Goal: Information Seeking & Learning: Find contact information

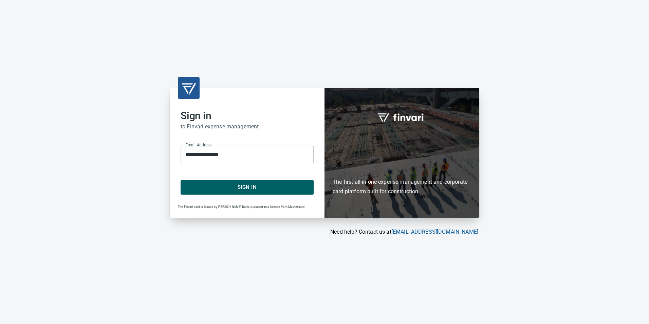
drag, startPoint x: 268, startPoint y: 171, endPoint x: 267, endPoint y: 185, distance: 14.3
click at [268, 171] on p "​" at bounding box center [246, 168] width 123 height 7
type input "**********"
click at [267, 188] on span "Sign In" at bounding box center [247, 186] width 118 height 9
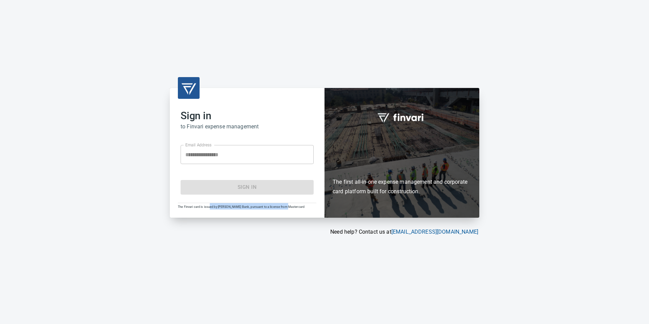
drag, startPoint x: 211, startPoint y: 207, endPoint x: 286, endPoint y: 209, distance: 75.3
click at [286, 209] on div "**********" at bounding box center [247, 152] width 155 height 129
click at [286, 210] on div "**********" at bounding box center [247, 152] width 155 height 129
click at [241, 165] on p "​" at bounding box center [246, 168] width 123 height 7
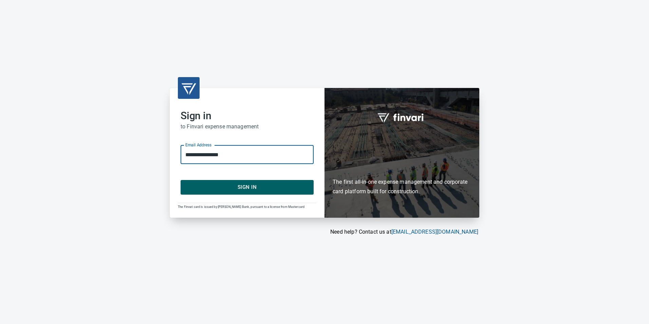
drag, startPoint x: 234, startPoint y: 156, endPoint x: 181, endPoint y: 159, distance: 53.0
click at [181, 159] on input "**********" at bounding box center [246, 154] width 133 height 19
type input "**********"
click at [237, 187] on span "Sign In" at bounding box center [247, 186] width 118 height 9
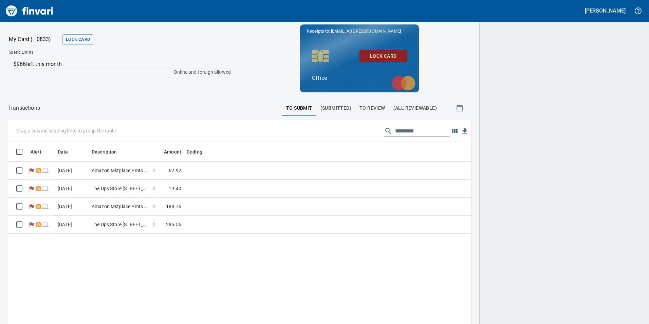
scroll to position [244, 453]
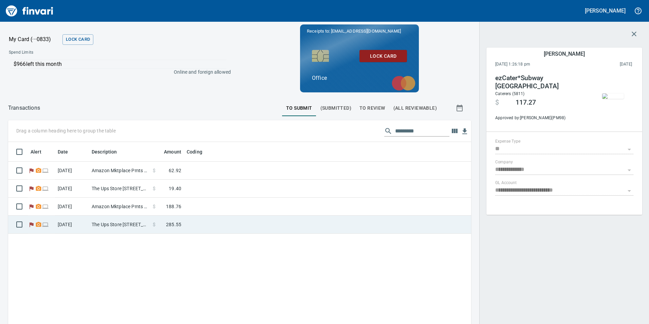
click at [175, 228] on td "$ 285.55" at bounding box center [167, 224] width 34 height 18
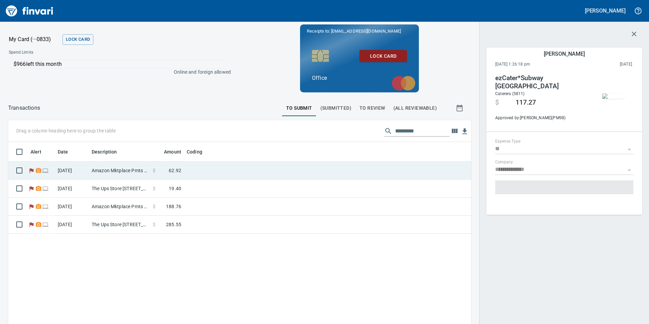
scroll to position [244, 453]
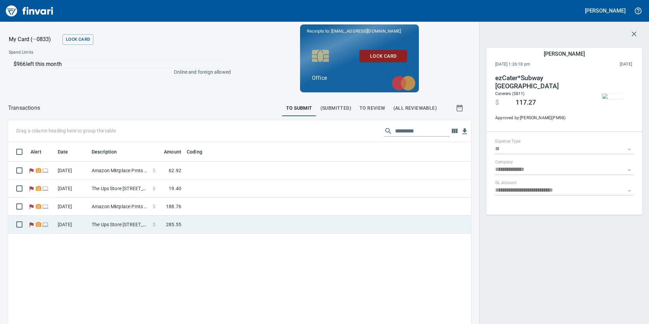
click at [200, 221] on td at bounding box center [269, 224] width 170 height 18
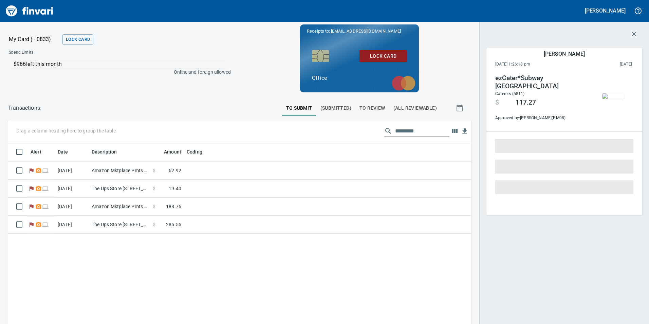
scroll to position [244, 453]
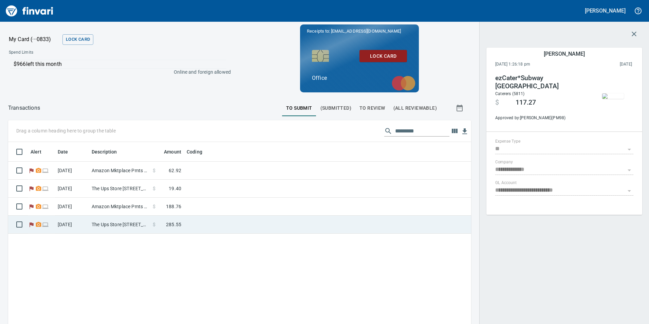
click at [198, 233] on td at bounding box center [269, 224] width 170 height 18
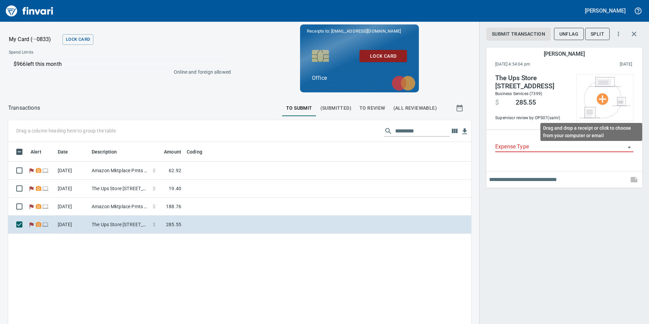
scroll to position [244, 453]
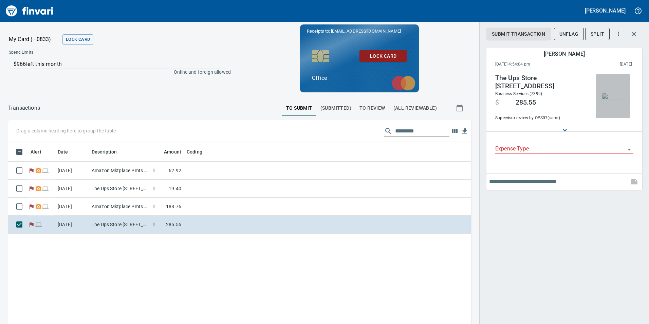
click at [611, 99] on img "button" at bounding box center [613, 95] width 22 height 5
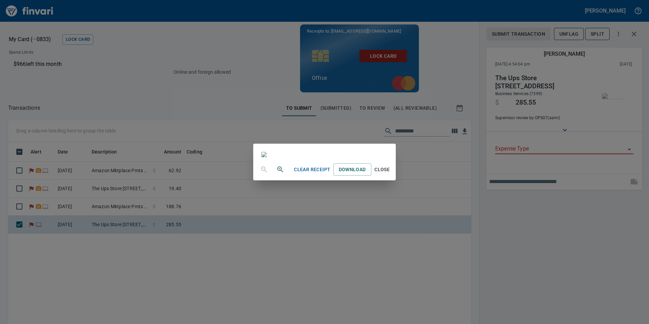
drag, startPoint x: 558, startPoint y: 250, endPoint x: 552, endPoint y: 248, distance: 6.7
click at [558, 249] on div "Clear Receipt Download Close" at bounding box center [324, 162] width 649 height 324
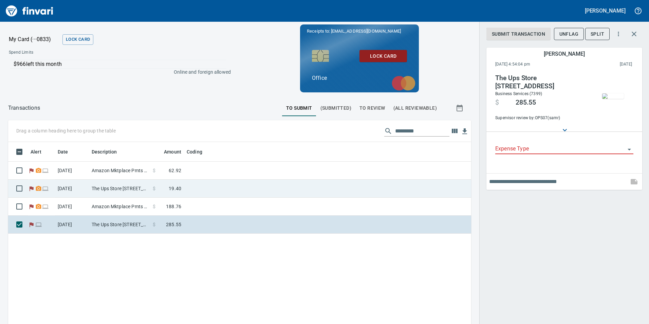
click at [173, 187] on span "19.40" at bounding box center [175, 188] width 13 height 7
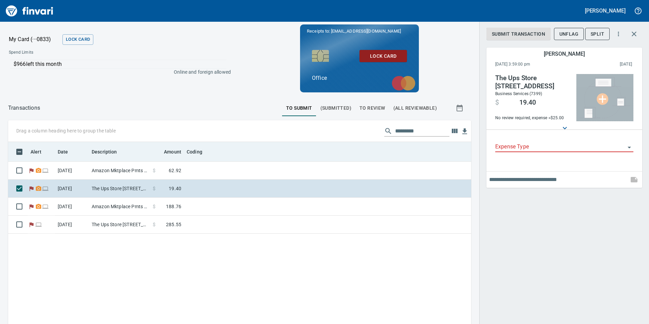
scroll to position [244, 453]
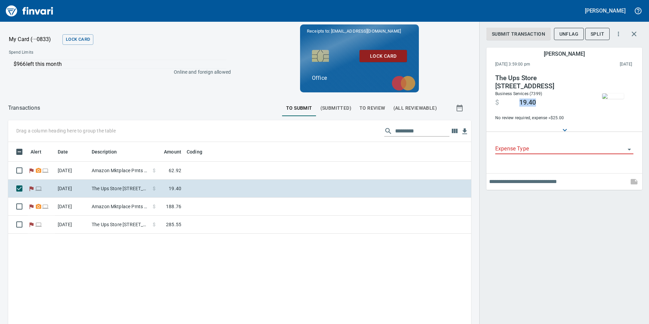
drag, startPoint x: 540, startPoint y: 103, endPoint x: 511, endPoint y: 103, distance: 29.2
click at [511, 103] on h4 "$ 19.40" at bounding box center [541, 101] width 92 height 9
click at [512, 103] on span at bounding box center [509, 102] width 20 height 8
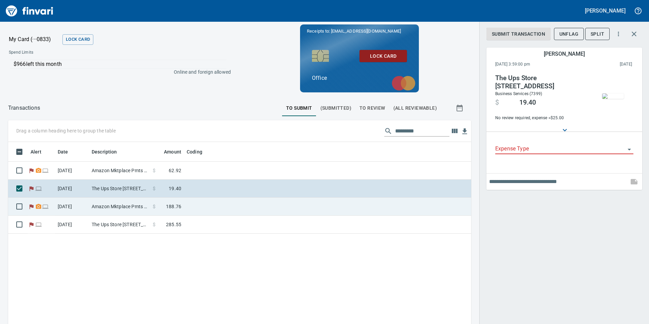
click at [197, 207] on td at bounding box center [269, 206] width 170 height 18
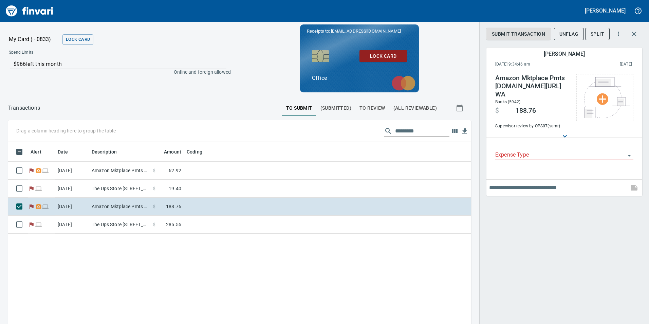
scroll to position [244, 453]
drag, startPoint x: 537, startPoint y: 118, endPoint x: 576, endPoint y: 121, distance: 39.4
click at [576, 121] on div "Amazon Mktplace Pmts [DOMAIN_NAME][URL] WA Books (5942) $ 188.76 Supervisor rev…" at bounding box center [564, 102] width 138 height 56
drag, startPoint x: 576, startPoint y: 121, endPoint x: 565, endPoint y: 119, distance: 11.7
click at [565, 123] on span "Supervisor review by: OPS07 (samr)" at bounding box center [532, 126] width 74 height 7
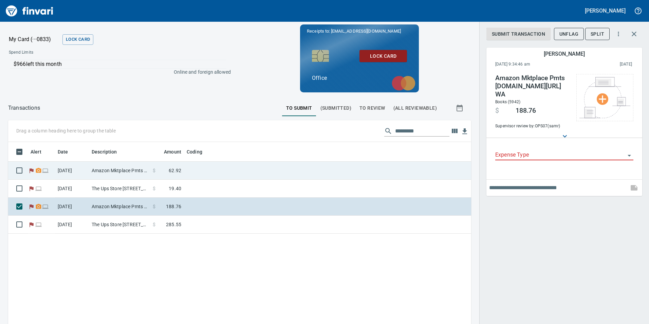
click at [182, 168] on td "$ 62.92" at bounding box center [167, 170] width 34 height 18
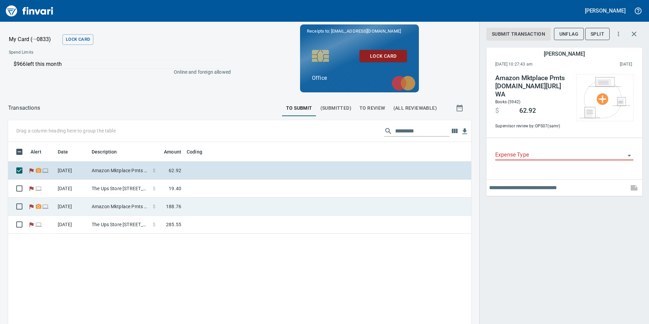
click at [133, 201] on td "Amazon Mktplace Pmts [DOMAIN_NAME][URL] WA" at bounding box center [119, 206] width 61 height 18
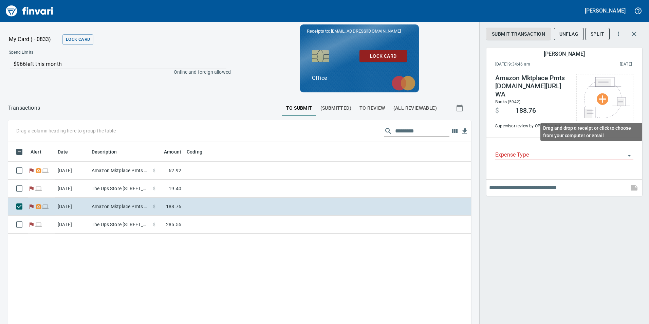
scroll to position [244, 453]
click at [561, 132] on icon at bounding box center [564, 136] width 8 height 8
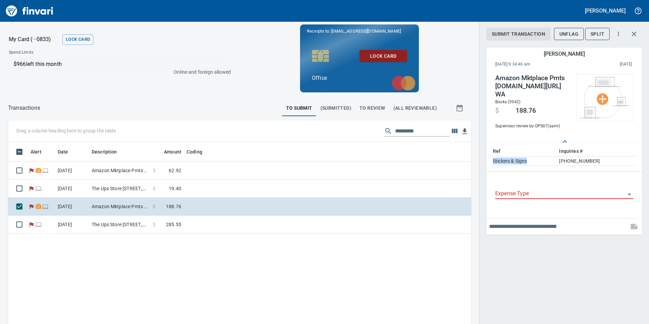
drag, startPoint x: 519, startPoint y: 157, endPoint x: 492, endPoint y: 157, distance: 27.1
click at [492, 157] on table "Ref Inquiries # Stickers & Signs [PHONE_NUMBER]" at bounding box center [564, 156] width 145 height 20
drag, startPoint x: 492, startPoint y: 157, endPoint x: 553, endPoint y: 149, distance: 62.3
click at [553, 156] on td "Stickers & Signs" at bounding box center [525, 160] width 66 height 9
drag, startPoint x: 577, startPoint y: 152, endPoint x: 617, endPoint y: 152, distance: 39.3
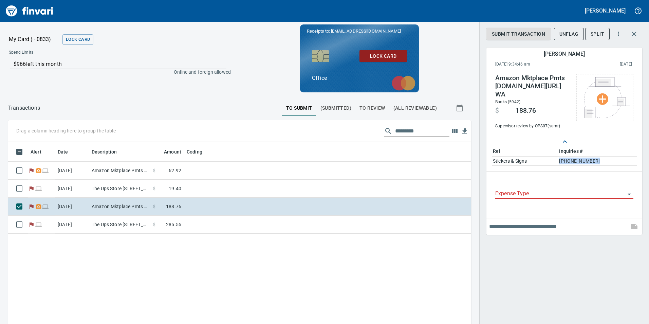
click at [617, 156] on tr "Stickers & Signs [PHONE_NUMBER]" at bounding box center [564, 160] width 145 height 9
click at [617, 156] on td "[PHONE_NUMBER]" at bounding box center [597, 160] width 79 height 9
drag, startPoint x: 617, startPoint y: 152, endPoint x: 563, endPoint y: 154, distance: 53.3
click at [563, 156] on tr "Stickers & Signs [PHONE_NUMBER]" at bounding box center [564, 160] width 145 height 9
click at [613, 178] on div "Expense Type" at bounding box center [563, 195] width 149 height 34
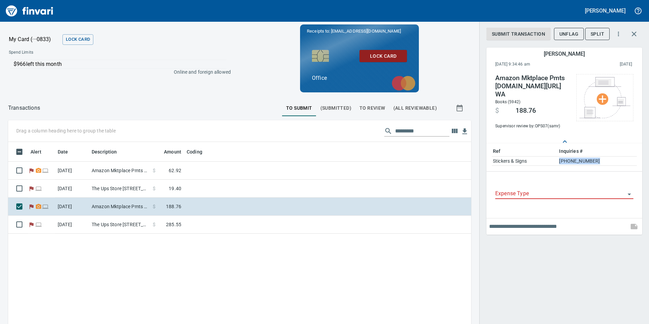
drag, startPoint x: 561, startPoint y: 153, endPoint x: 614, endPoint y: 152, distance: 53.3
click at [614, 156] on tr "Stickers & Signs [PHONE_NUMBER]" at bounding box center [564, 160] width 145 height 9
drag, startPoint x: 614, startPoint y: 152, endPoint x: 592, endPoint y: 142, distance: 24.1
click at [592, 146] on th "Inquiries #" at bounding box center [597, 151] width 79 height 11
drag, startPoint x: 531, startPoint y: 152, endPoint x: 494, endPoint y: 153, distance: 37.0
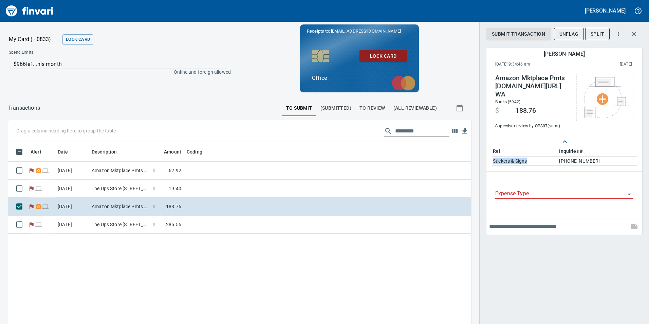
click at [494, 156] on td "Stickers & Signs" at bounding box center [525, 160] width 66 height 9
drag, startPoint x: 494, startPoint y: 153, endPoint x: 547, endPoint y: 151, distance: 53.3
click at [547, 156] on td "Stickers & Signs" at bounding box center [525, 160] width 66 height 9
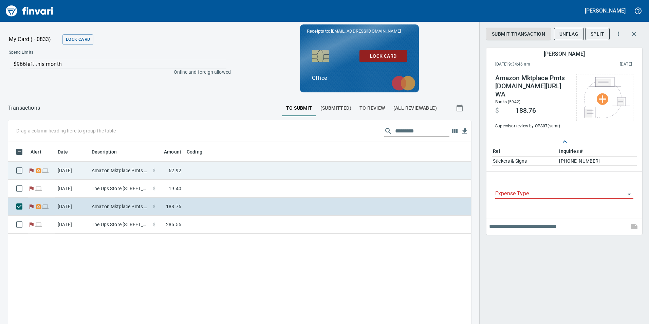
click at [205, 176] on td at bounding box center [269, 170] width 170 height 18
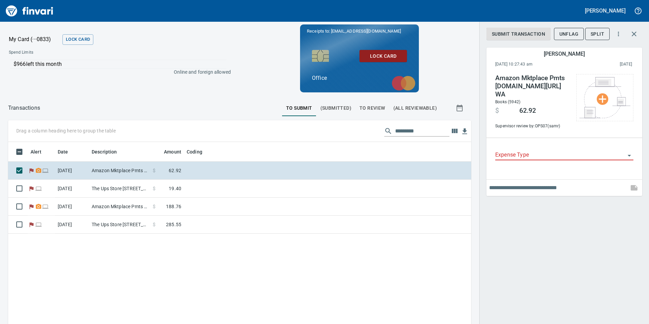
click at [549, 128] on div "Amazon Mktplace Pmts [DOMAIN_NAME][URL] WA Books (5942) $ 62.92 Supervisor revi…" at bounding box center [563, 103] width 149 height 69
click at [550, 128] on div "Amazon Mktplace Pmts [DOMAIN_NAME][URL] WA Books (5942) $ 62.92 Supervisor revi…" at bounding box center [563, 103] width 149 height 69
click at [542, 123] on div "Amazon Mktplace Pmts [DOMAIN_NAME][URL] WA Books (5942) $ 62.92 Supervisor revi…" at bounding box center [563, 103] width 149 height 69
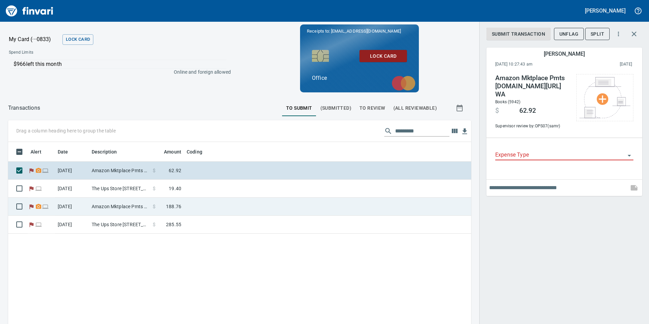
click at [119, 210] on td "Amazon Mktplace Pmts [DOMAIN_NAME][URL] WA" at bounding box center [119, 206] width 61 height 18
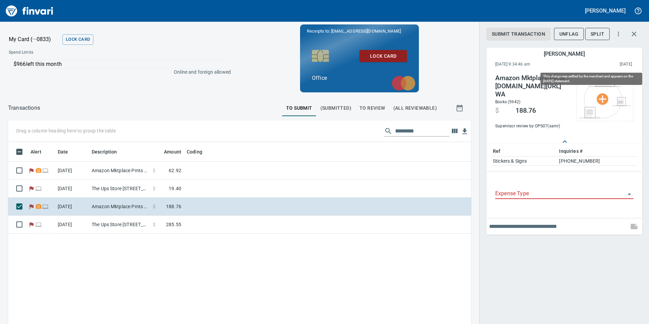
click at [621, 63] on span "[DATE]" at bounding box center [603, 64] width 57 height 7
drag, startPoint x: 621, startPoint y: 63, endPoint x: 544, endPoint y: 72, distance: 77.6
click at [544, 72] on div "Amazon Mktplace Pmts [DOMAIN_NAME][URL] WA Books (5942) $ 188.76 Supervisor rev…" at bounding box center [563, 103] width 149 height 69
drag, startPoint x: 548, startPoint y: 117, endPoint x: 566, endPoint y: 116, distance: 18.0
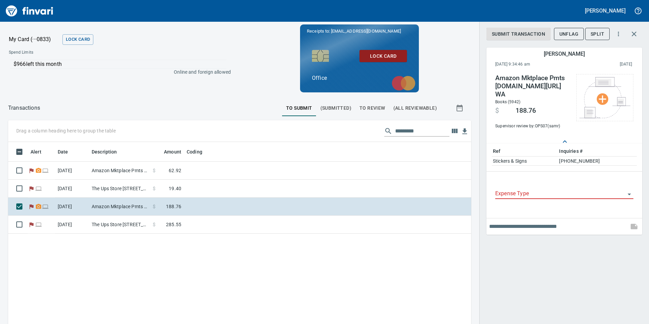
click at [566, 123] on span "Supervisor review by: OPS07 (samr)" at bounding box center [532, 126] width 74 height 7
drag, startPoint x: 531, startPoint y: 100, endPoint x: 494, endPoint y: 102, distance: 37.0
click at [494, 102] on div "Amazon Mktplace Pmts [DOMAIN_NAME][URL] WA Books (5942) $ 188.76 Supervisor rev…" at bounding box center [563, 103] width 149 height 69
drag, startPoint x: 494, startPoint y: 102, endPoint x: 527, endPoint y: 105, distance: 33.5
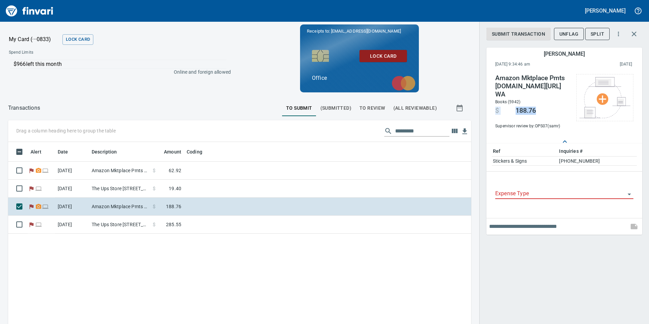
click at [527, 107] on span "188.76" at bounding box center [525, 111] width 20 height 8
click at [496, 107] on span "$" at bounding box center [497, 111] width 4 height 8
drag, startPoint x: 543, startPoint y: 97, endPoint x: 550, endPoint y: 100, distance: 7.1
click at [550, 100] on div "Amazon Mktplace Pmts [DOMAIN_NAME][URL] WA Books (5942) $ 188.76 Supervisor rev…" at bounding box center [532, 102] width 74 height 56
drag, startPoint x: 550, startPoint y: 100, endPoint x: 544, endPoint y: 103, distance: 6.4
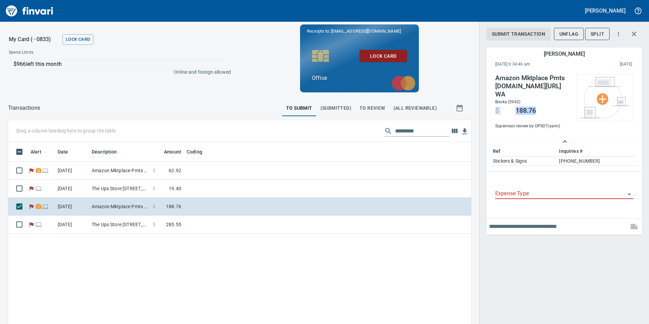
click at [544, 105] on h4 "$ 188.76" at bounding box center [532, 109] width 74 height 9
drag, startPoint x: 537, startPoint y: 155, endPoint x: 494, endPoint y: 152, distance: 42.9
click at [494, 156] on td "Stickers & Signs" at bounding box center [525, 160] width 66 height 9
drag, startPoint x: 494, startPoint y: 152, endPoint x: 536, endPoint y: 149, distance: 42.6
click at [536, 156] on td "Stickers & Signs" at bounding box center [525, 160] width 66 height 9
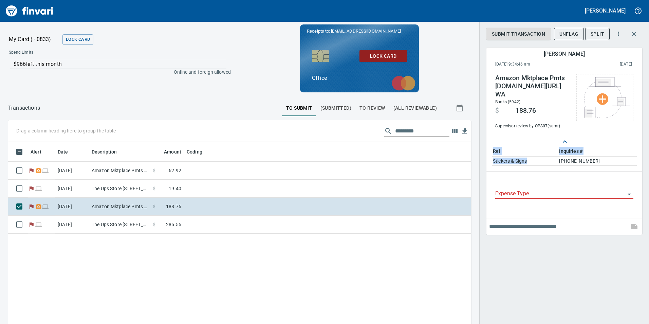
drag, startPoint x: 542, startPoint y: 152, endPoint x: 488, endPoint y: 156, distance: 53.8
click at [488, 156] on div "Ref Inquiries # Stickers & Signs [PHONE_NUMBER]" at bounding box center [564, 157] width 156 height 28
drag, startPoint x: 488, startPoint y: 156, endPoint x: 497, endPoint y: 151, distance: 10.3
click at [497, 156] on td "Stickers & Signs" at bounding box center [525, 160] width 66 height 9
drag, startPoint x: 512, startPoint y: 156, endPoint x: 495, endPoint y: 154, distance: 17.1
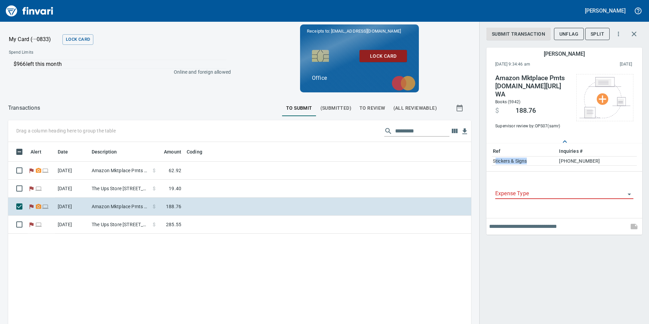
click at [495, 156] on td "Stickers & Signs" at bounding box center [525, 160] width 66 height 9
click at [493, 156] on td "Stickers & Signs" at bounding box center [525, 160] width 66 height 9
drag, startPoint x: 493, startPoint y: 153, endPoint x: 516, endPoint y: 151, distance: 23.1
click at [516, 156] on td "Stickers & Signs" at bounding box center [525, 160] width 66 height 9
copy td "Stickers & Signs"
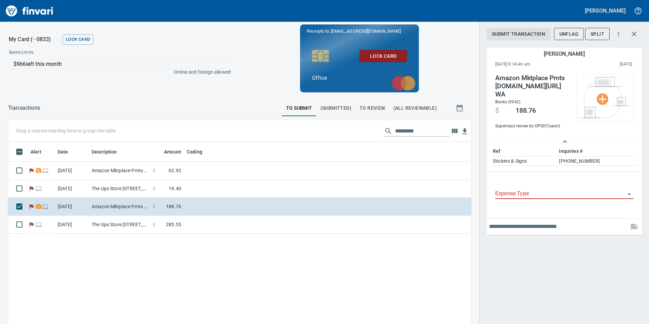
click at [611, 156] on td "[PHONE_NUMBER]" at bounding box center [597, 160] width 79 height 9
drag, startPoint x: 610, startPoint y: 149, endPoint x: 565, endPoint y: 152, distance: 45.2
click at [565, 156] on tr "Stickers & Signs [PHONE_NUMBER]" at bounding box center [564, 160] width 145 height 9
click at [558, 156] on td "Stickers & Signs" at bounding box center [525, 160] width 66 height 9
drag, startPoint x: 615, startPoint y: 149, endPoint x: 563, endPoint y: 149, distance: 52.6
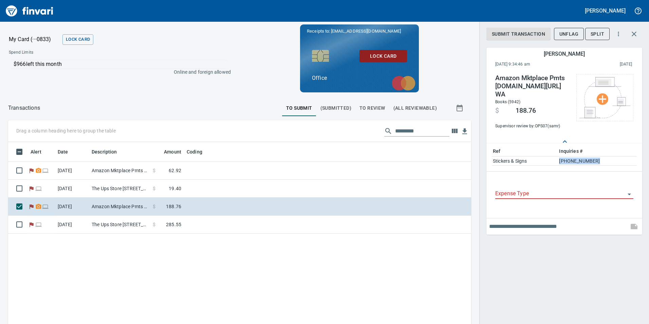
click at [563, 156] on tr "Stickers & Signs [PHONE_NUMBER]" at bounding box center [564, 160] width 145 height 9
drag, startPoint x: 563, startPoint y: 149, endPoint x: 569, endPoint y: 155, distance: 8.4
click at [569, 156] on td "[PHONE_NUMBER]" at bounding box center [597, 160] width 79 height 9
drag, startPoint x: 604, startPoint y: 152, endPoint x: 567, endPoint y: 154, distance: 37.7
click at [567, 156] on td "[PHONE_NUMBER]" at bounding box center [597, 160] width 79 height 9
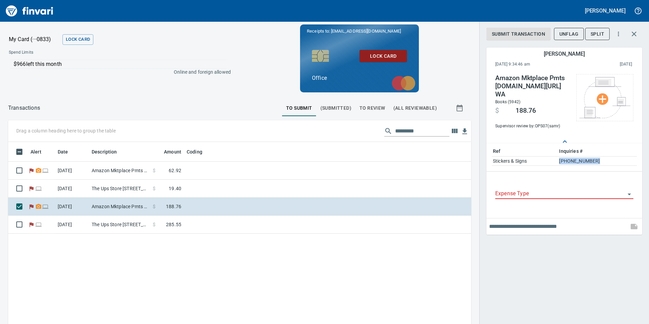
drag, startPoint x: 567, startPoint y: 154, endPoint x: 582, endPoint y: 153, distance: 15.3
copy td "[PHONE_NUMBER]"
click at [584, 156] on td "[PHONE_NUMBER]" at bounding box center [597, 160] width 79 height 9
drag, startPoint x: 617, startPoint y: 152, endPoint x: 536, endPoint y: 148, distance: 81.5
click at [536, 156] on tr "Stickers & Signs [PHONE_NUMBER]" at bounding box center [564, 160] width 145 height 9
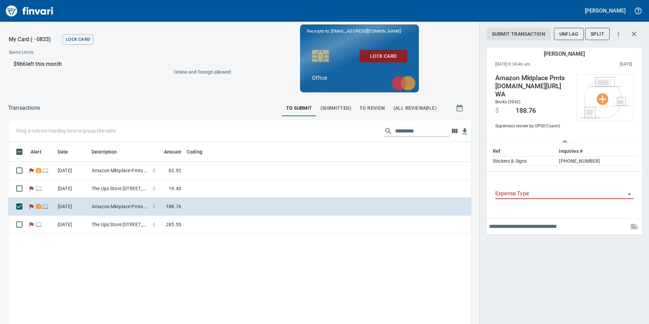
drag, startPoint x: 536, startPoint y: 148, endPoint x: 539, endPoint y: 77, distance: 70.6
click at [539, 77] on h4 "Amazon Mktplace Pmts [DOMAIN_NAME][URL] WA" at bounding box center [532, 86] width 74 height 24
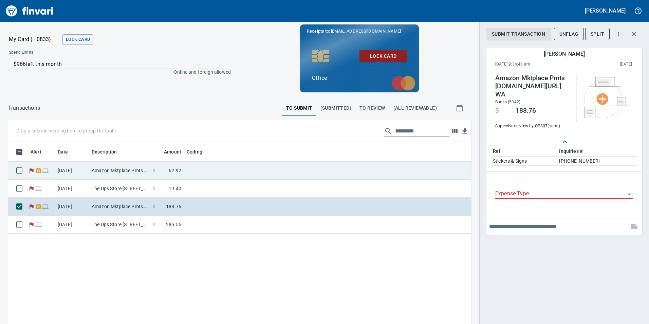
click at [201, 168] on td at bounding box center [269, 170] width 170 height 18
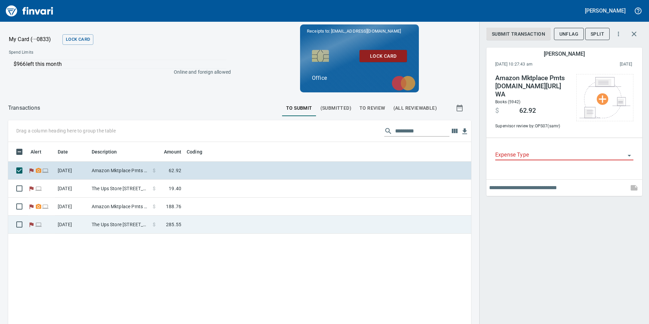
click at [171, 227] on span "285.55" at bounding box center [173, 224] width 15 height 7
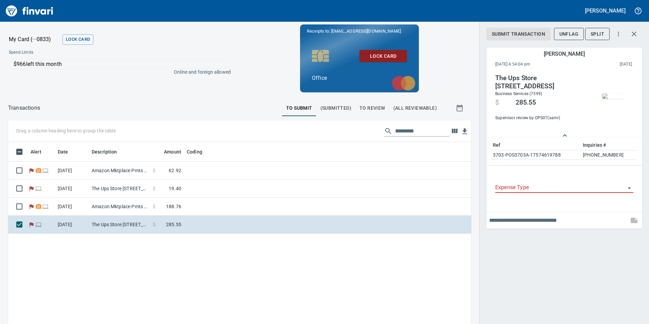
click at [617, 99] on img "button" at bounding box center [613, 95] width 22 height 5
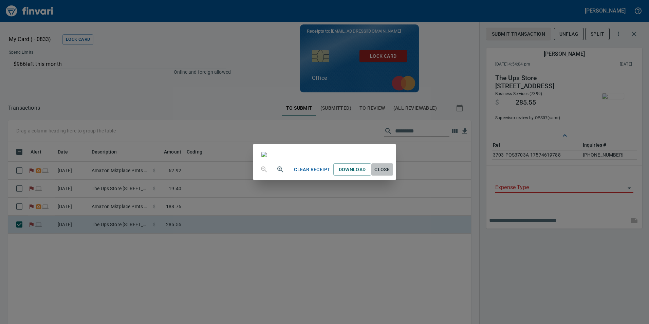
click at [383, 174] on span "Close" at bounding box center [382, 169] width 16 height 8
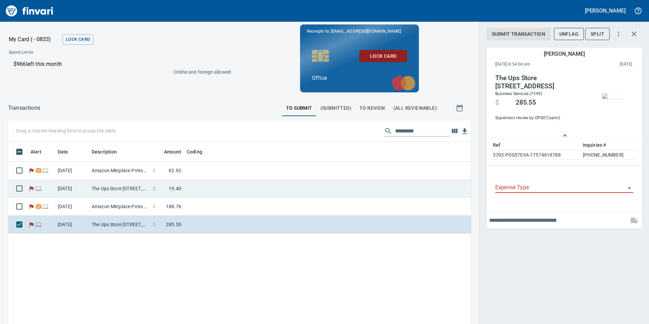
click at [132, 193] on td "The Ups Store [STREET_ADDRESS]" at bounding box center [119, 188] width 61 height 18
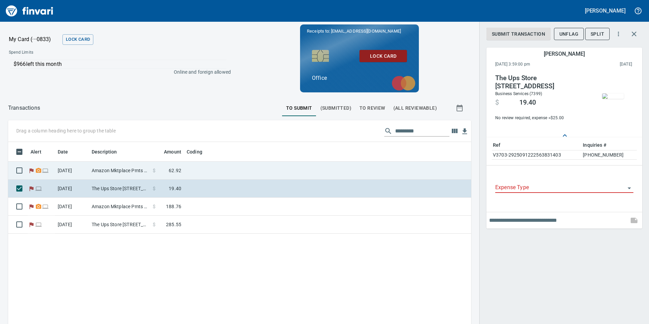
click at [152, 173] on td "$ 62.92" at bounding box center [167, 170] width 34 height 18
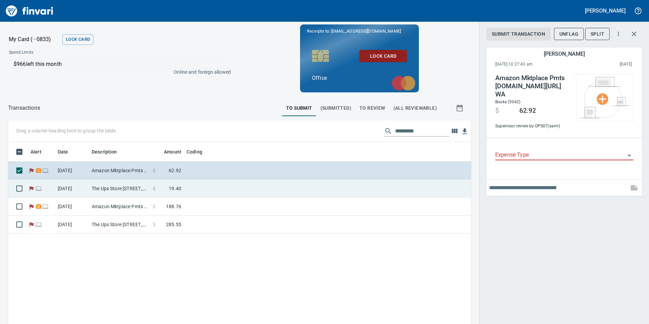
drag, startPoint x: 169, startPoint y: 265, endPoint x: 220, endPoint y: 182, distance: 97.2
click at [169, 265] on div "Alert Date Description Amount Coding [DATE] Amazon Mktplace Pmts [DOMAIN_NAME][…" at bounding box center [239, 266] width 463 height 249
